Goal: Task Accomplishment & Management: Complete application form

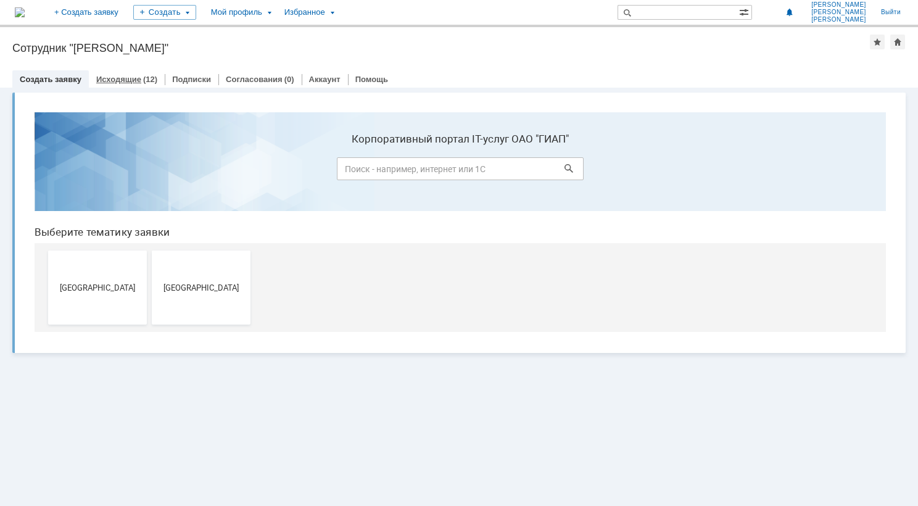
click at [123, 79] on link "Исходящие" at bounding box center [118, 79] width 45 height 9
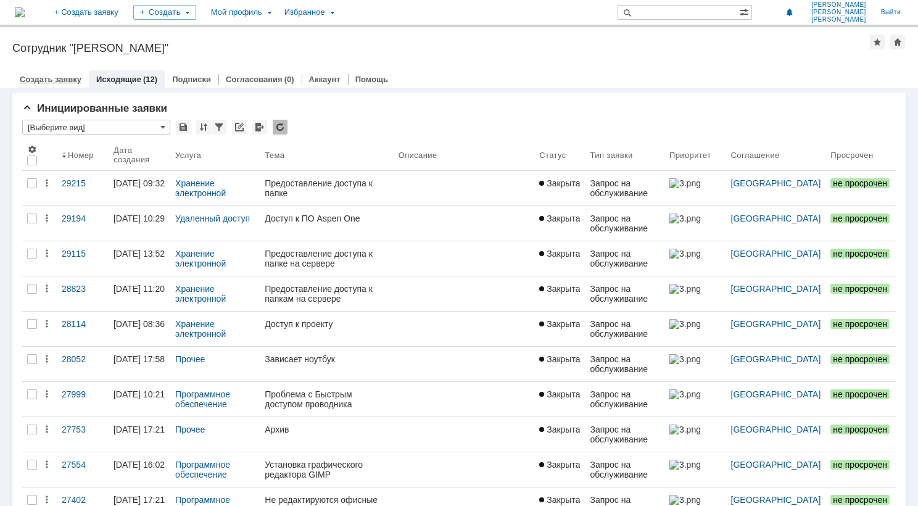
click at [52, 81] on link "Создать заявку" at bounding box center [51, 79] width 62 height 9
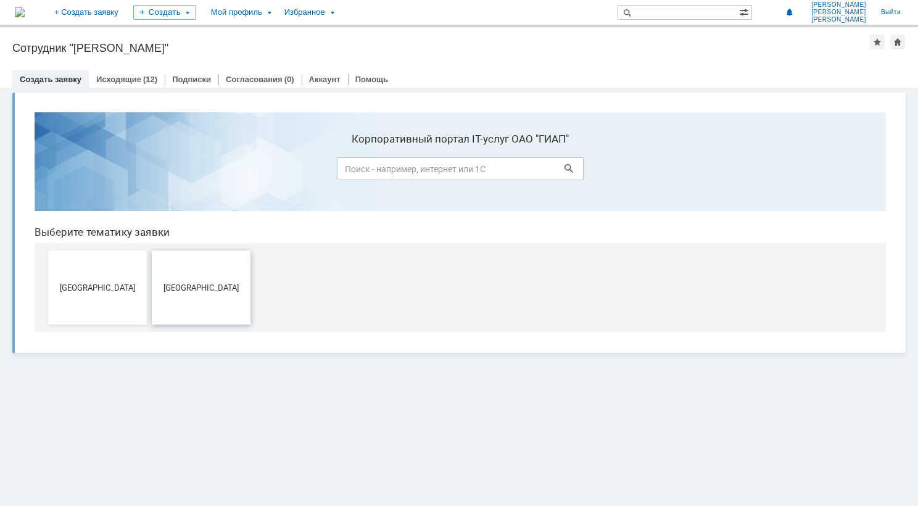
click at [204, 286] on span "[GEOGRAPHIC_DATA]" at bounding box center [201, 287] width 91 height 9
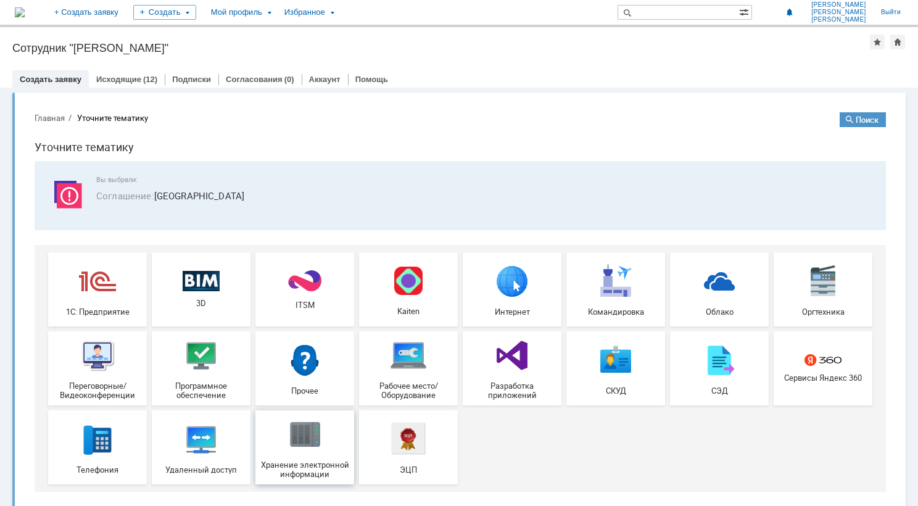
click at [322, 455] on div "Хранение электронной информации" at bounding box center [304, 447] width 91 height 63
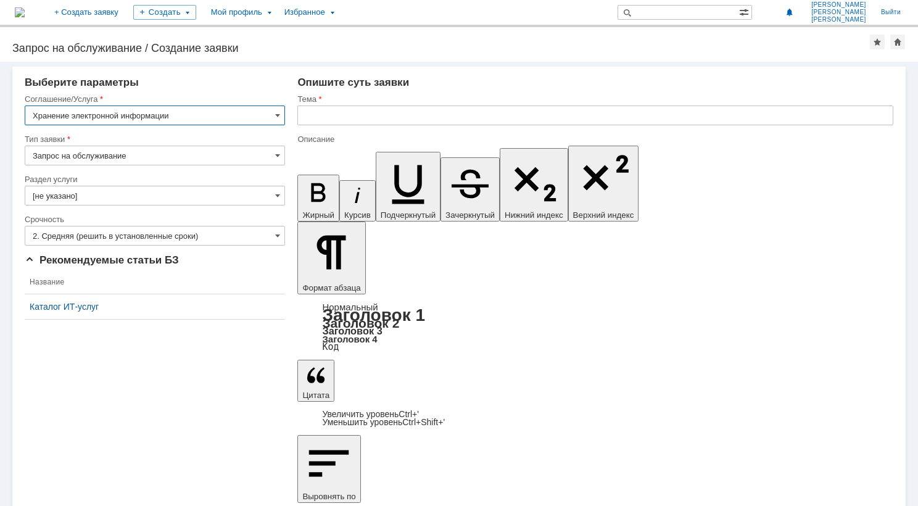
click at [334, 112] on input "text" at bounding box center [595, 116] width 596 height 20
type input "Л"
type input "Доступ к папке технологической группы"
